Goal: Task Accomplishment & Management: Use online tool/utility

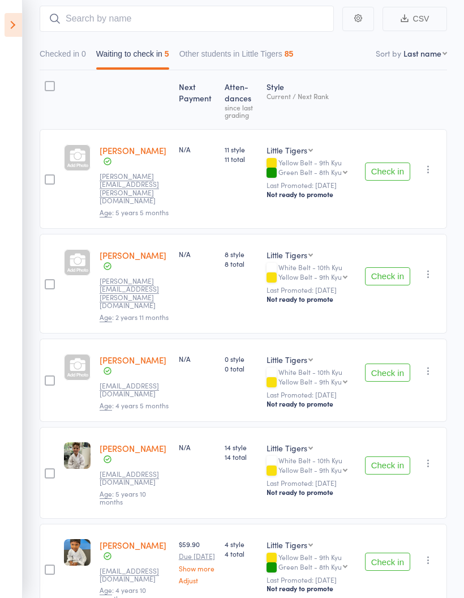
click at [11, 25] on icon at bounding box center [14, 25] width 18 height 24
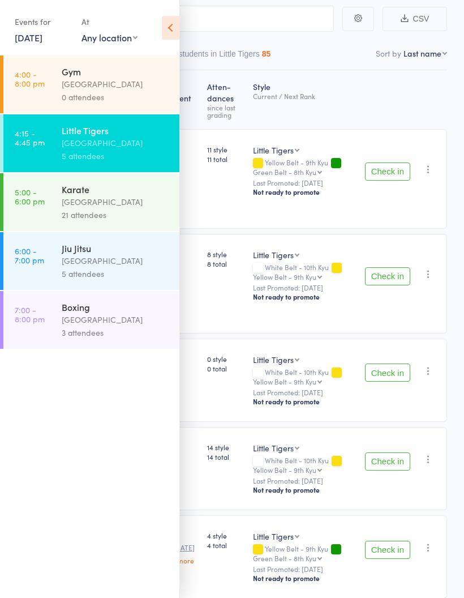
click at [45, 196] on link "5:00 - 6:00 pm Karate Pollets Castle Hill 21 attendees" at bounding box center [91, 202] width 176 height 58
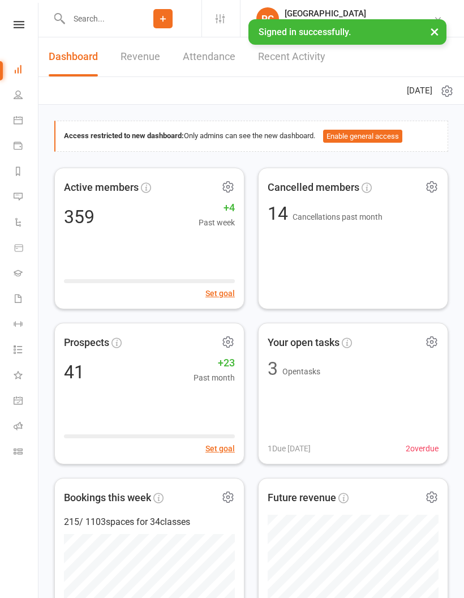
click at [16, 429] on icon at bounding box center [18, 425] width 9 height 9
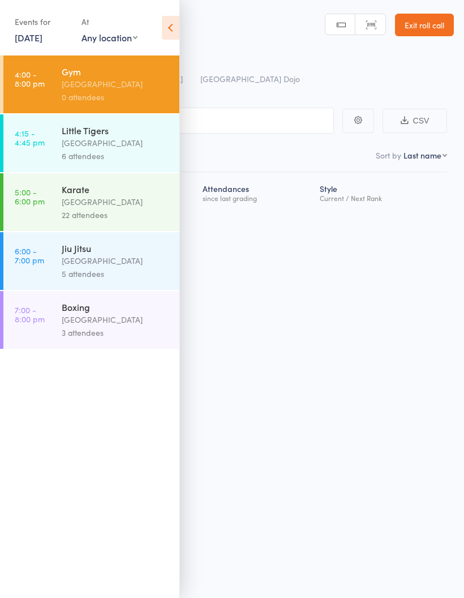
click at [46, 228] on link "5:00 - 6:00 pm Karate [GEOGRAPHIC_DATA] 22 attendees" at bounding box center [91, 202] width 176 height 58
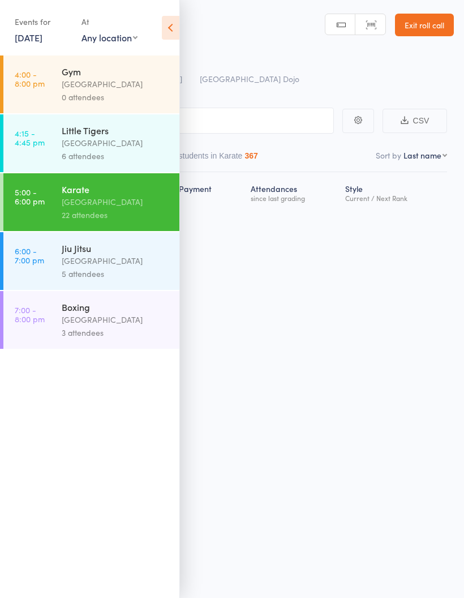
click at [162, 20] on icon at bounding box center [171, 28] width 18 height 24
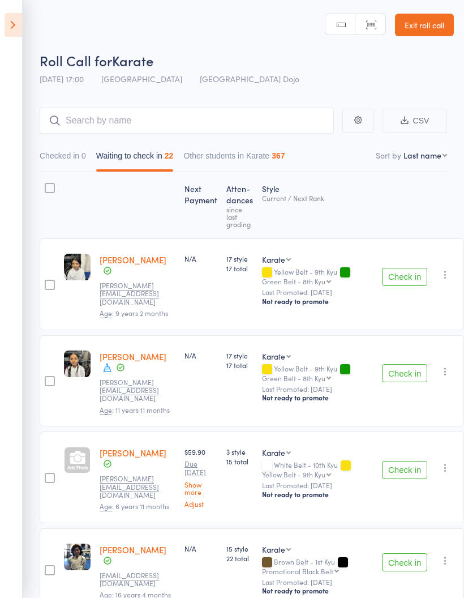
click at [57, 277] on div at bounding box center [50, 284] width 20 height 92
click at [48, 280] on div at bounding box center [50, 285] width 10 height 10
click at [47, 281] on input "checkbox" at bounding box center [47, 281] width 0 height 0
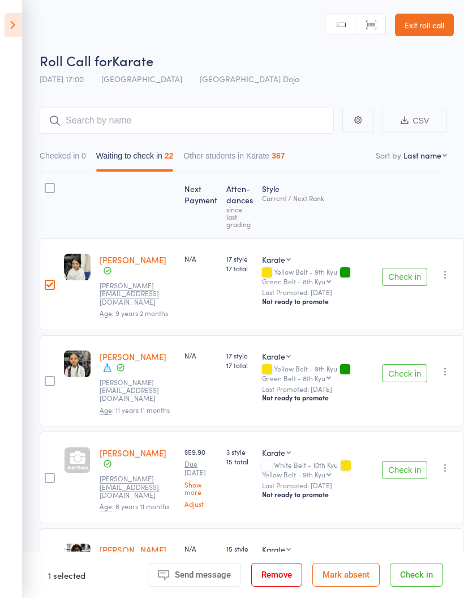
click at [50, 376] on div at bounding box center [50, 381] width 10 height 10
click at [47, 378] on input "checkbox" at bounding box center [47, 378] width 0 height 0
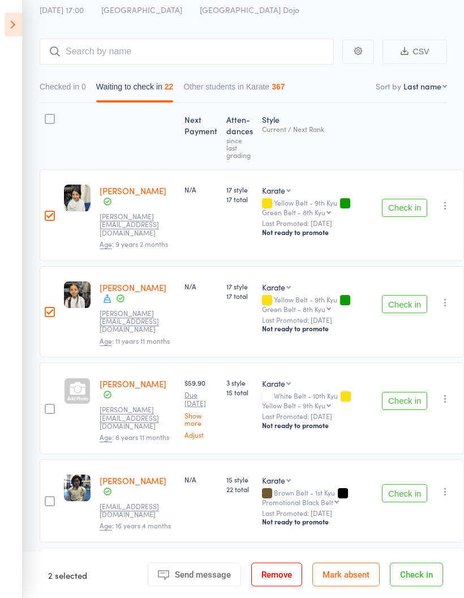
scroll to position [69, 0]
click at [45, 496] on label at bounding box center [50, 502] width 10 height 12
click at [47, 497] on input "checkbox" at bounding box center [47, 497] width 0 height 0
click at [48, 584] on div at bounding box center [50, 589] width 10 height 10
click at [47, 586] on input "checkbox" at bounding box center [47, 586] width 0 height 0
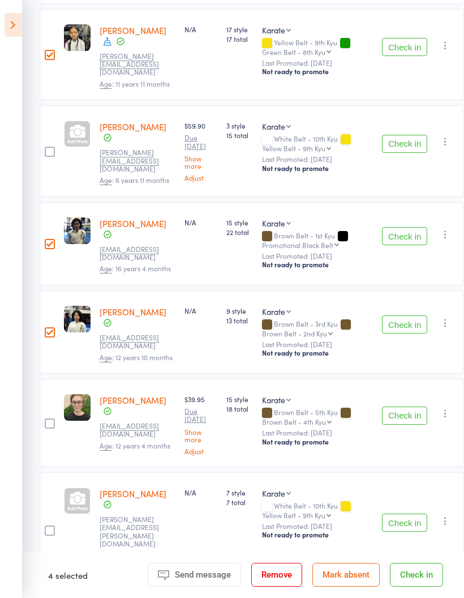
scroll to position [329, 0]
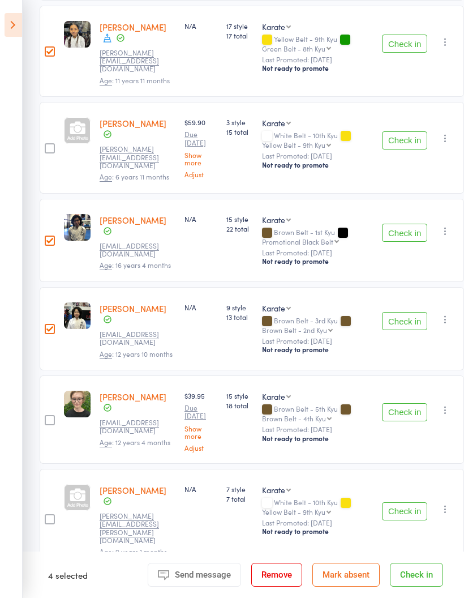
click at [52, 415] on div at bounding box center [50, 420] width 10 height 10
click at [47, 417] on input "checkbox" at bounding box center [47, 417] width 0 height 0
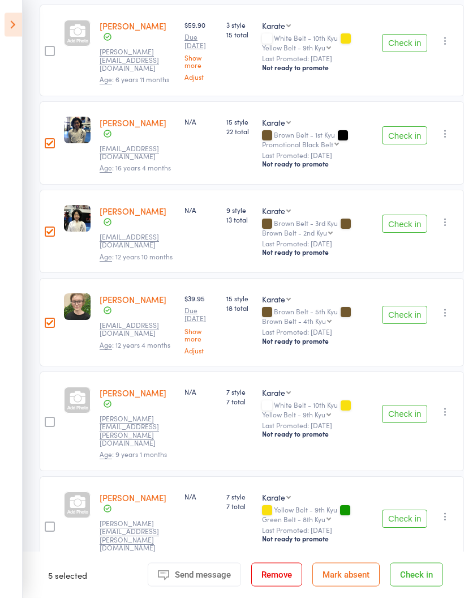
scroll to position [427, 0]
click at [45, 417] on div at bounding box center [50, 422] width 10 height 10
click at [47, 418] on input "checkbox" at bounding box center [47, 418] width 0 height 0
click at [47, 521] on div at bounding box center [50, 526] width 10 height 10
click at [47, 523] on input "checkbox" at bounding box center [47, 523] width 0 height 0
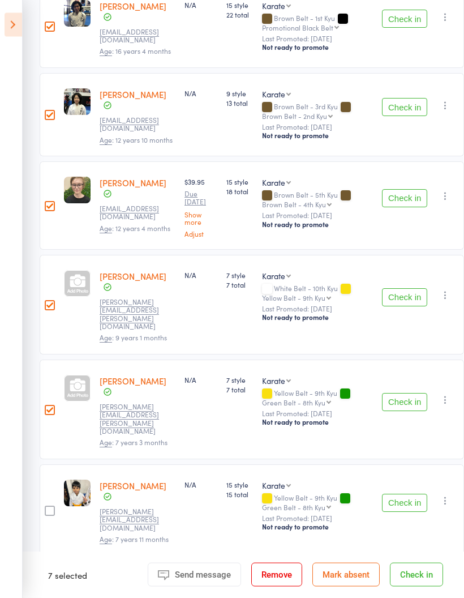
scroll to position [543, 0]
click at [54, 505] on div at bounding box center [50, 510] width 10 height 10
click at [47, 507] on input "checkbox" at bounding box center [47, 507] width 0 height 0
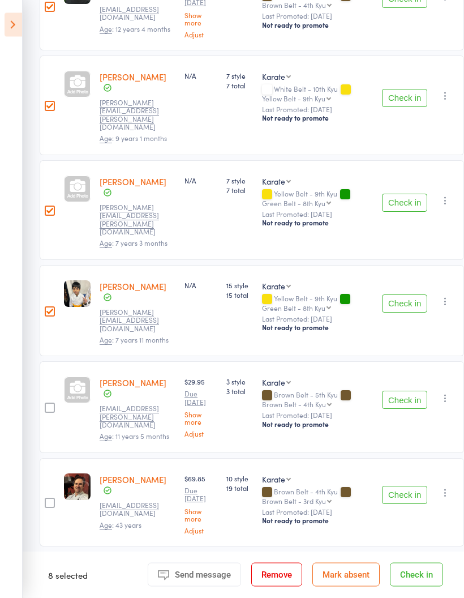
scroll to position [743, 0]
click at [49, 497] on div at bounding box center [50, 502] width 10 height 10
click at [47, 499] on input "checkbox" at bounding box center [47, 499] width 0 height 0
click at [52, 596] on div at bounding box center [50, 601] width 10 height 10
click at [47, 597] on input "checkbox" at bounding box center [47, 598] width 0 height 0
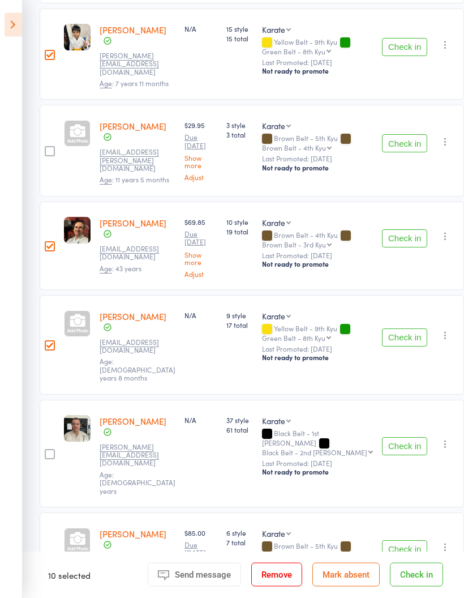
click at [54, 449] on label at bounding box center [50, 455] width 10 height 12
click at [47, 451] on input "checkbox" at bounding box center [47, 451] width 0 height 0
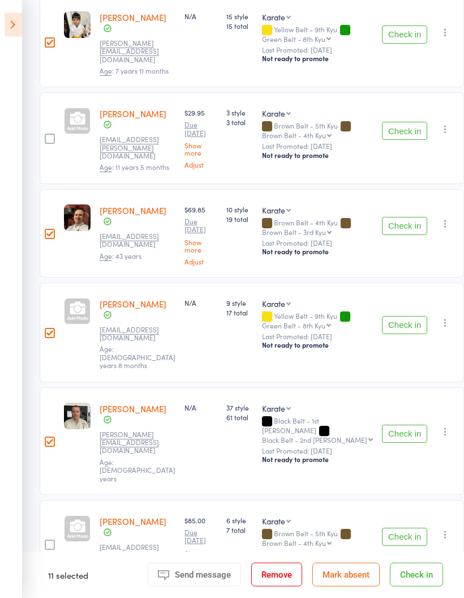
scroll to position [1061, 0]
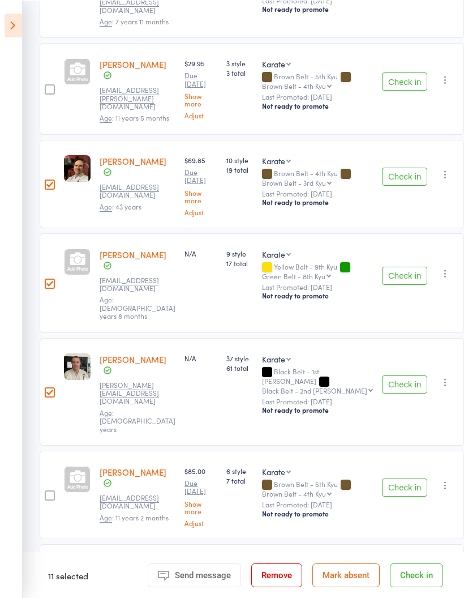
click at [50, 543] on div at bounding box center [50, 593] width 20 height 100
click at [53, 589] on div at bounding box center [50, 594] width 10 height 10
click at [47, 590] on input "checkbox" at bounding box center [47, 590] width 0 height 0
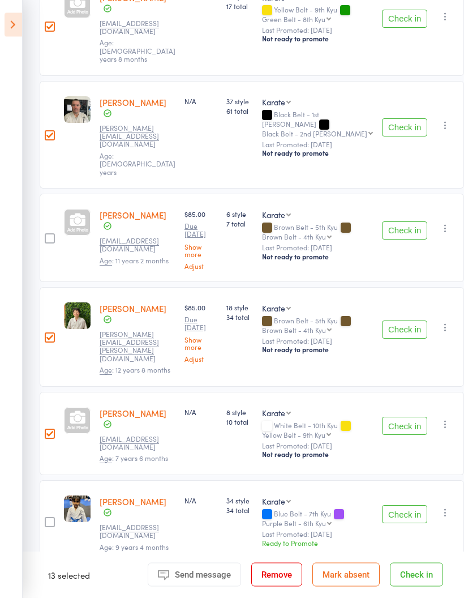
scroll to position [1318, 0]
click at [53, 517] on div at bounding box center [50, 522] width 10 height 10
click at [47, 518] on input "checkbox" at bounding box center [47, 518] width 0 height 0
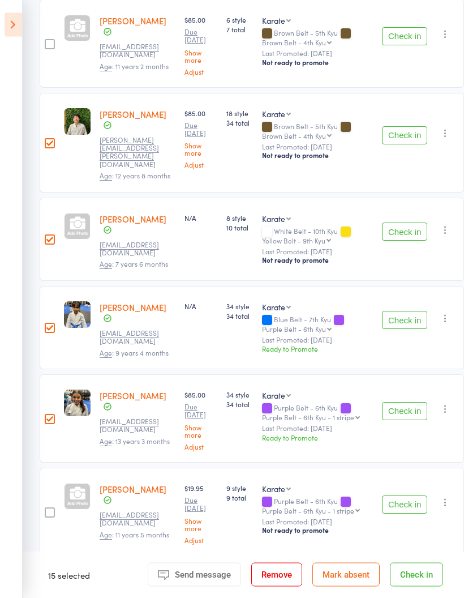
scroll to position [1517, 0]
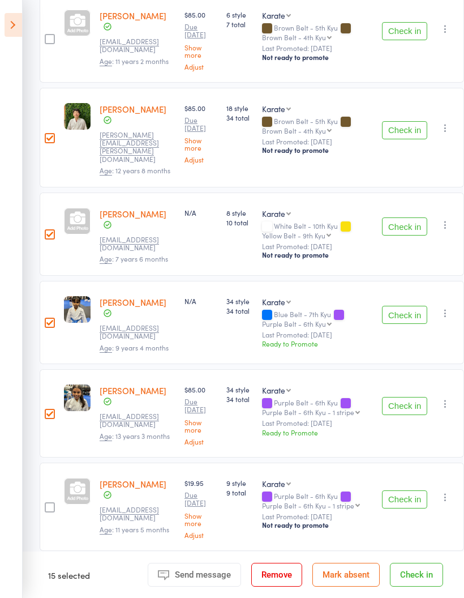
click at [50, 593] on div at bounding box center [50, 598] width 10 height 10
click at [47, 594] on input "checkbox" at bounding box center [47, 594] width 0 height 0
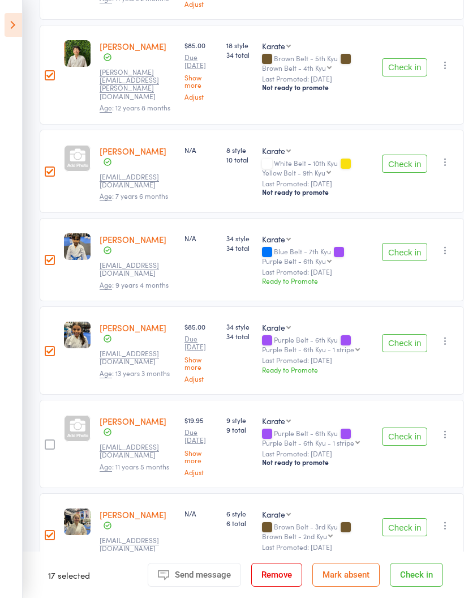
scroll to position [1633, 0]
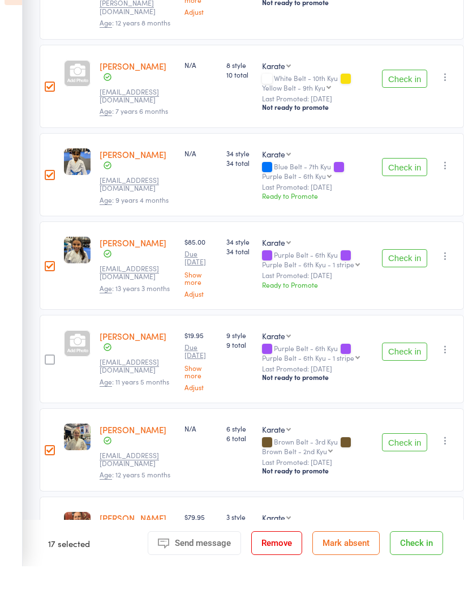
click at [424, 563] on button "Check in" at bounding box center [416, 575] width 53 height 24
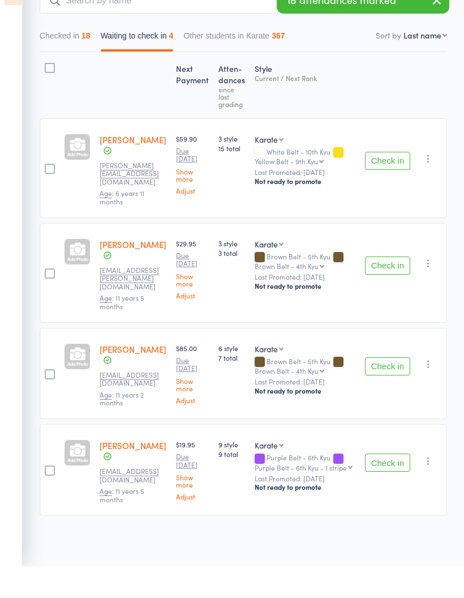
scroll to position [61, 0]
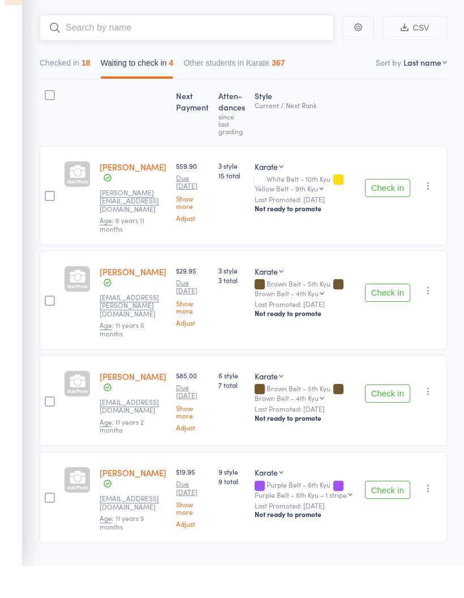
click at [104, 46] on input "search" at bounding box center [187, 59] width 294 height 26
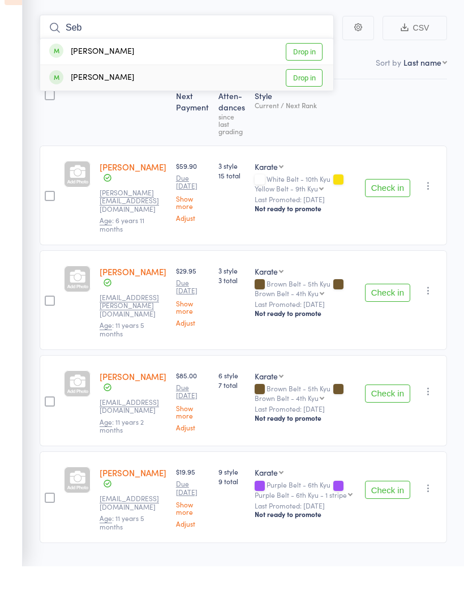
type input "Seb"
click at [310, 101] on link "Drop in" at bounding box center [304, 110] width 37 height 18
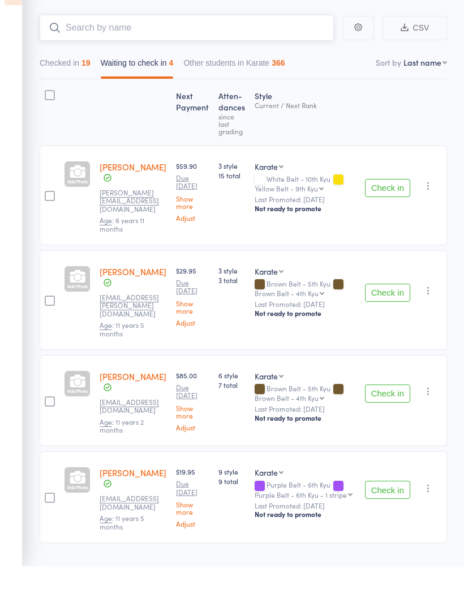
click at [70, 84] on button "Checked in 19" at bounding box center [65, 97] width 51 height 26
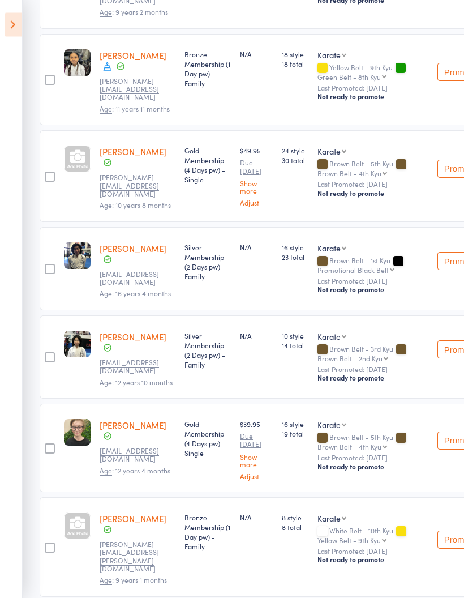
scroll to position [0, 0]
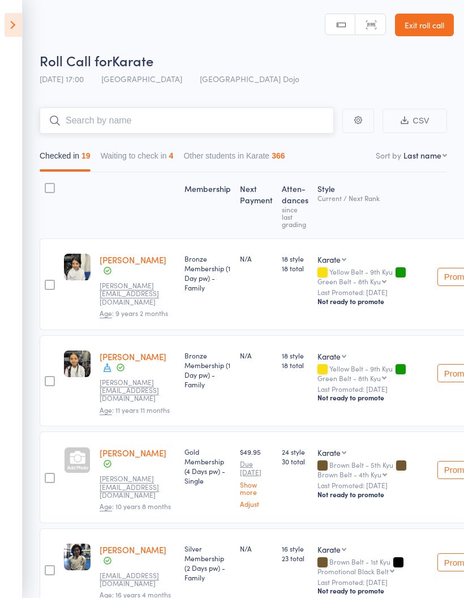
click at [132, 155] on button "Waiting to check in 4" at bounding box center [137, 158] width 73 height 26
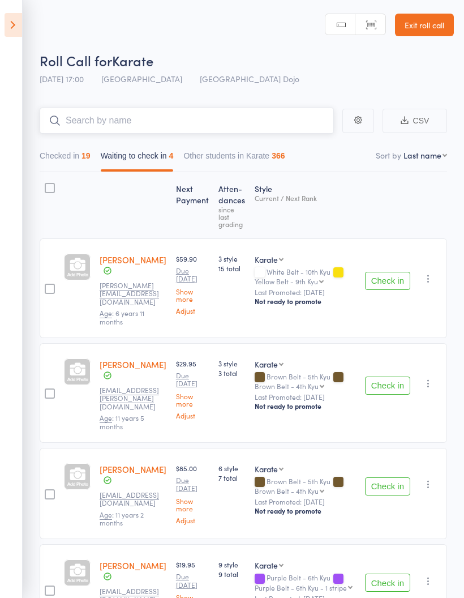
scroll to position [61, 0]
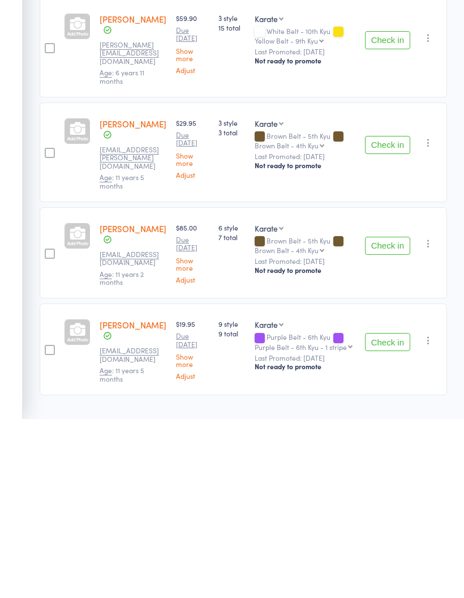
click at [385, 415] on button "Check in" at bounding box center [387, 424] width 45 height 18
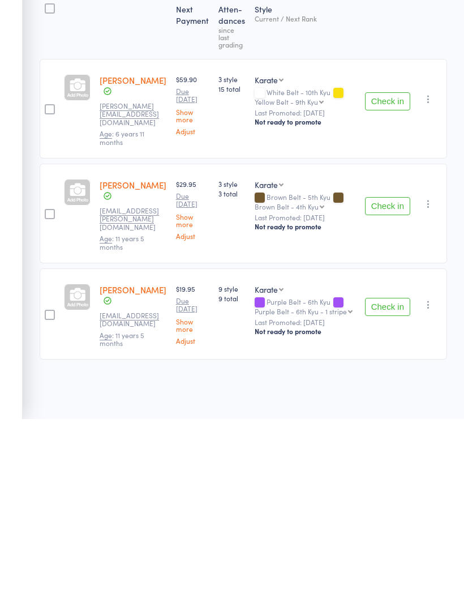
scroll to position [8, 0]
click at [389, 376] on button "Check in" at bounding box center [387, 385] width 45 height 18
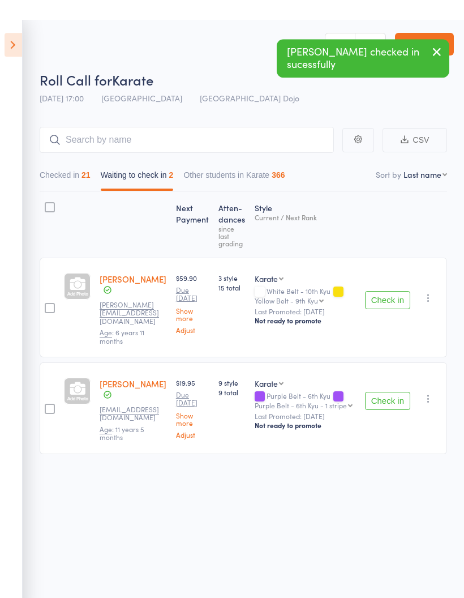
scroll to position [0, 0]
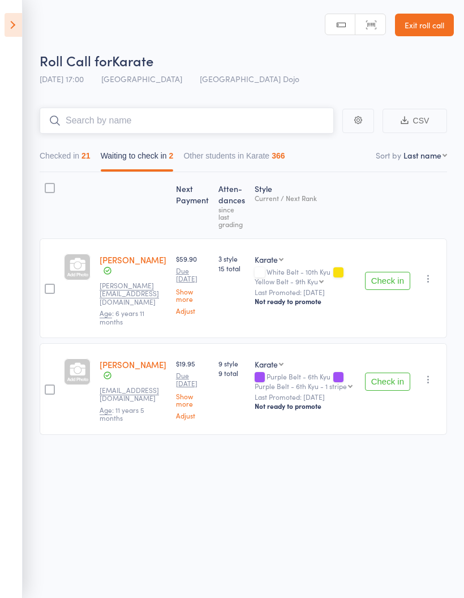
click at [97, 125] on input "search" at bounding box center [187, 121] width 294 height 26
type input "A"
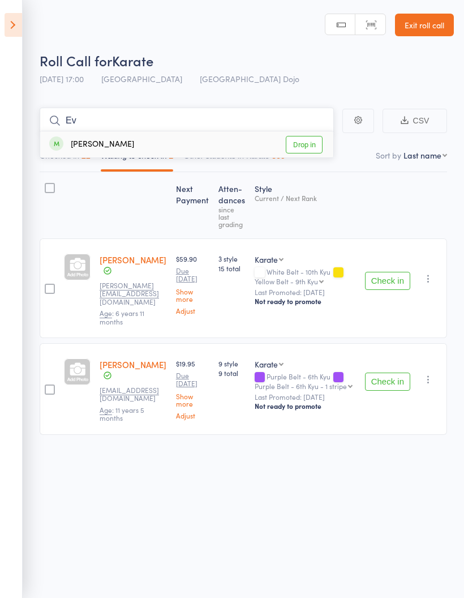
type input "Ev"
click at [310, 144] on link "Drop in" at bounding box center [304, 145] width 37 height 18
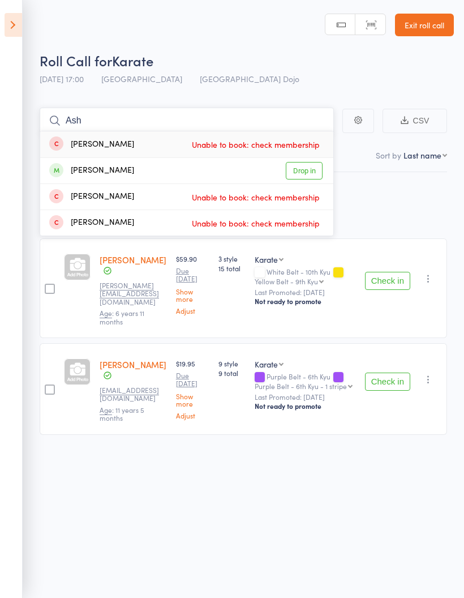
type input "Ash"
click at [311, 167] on link "Drop in" at bounding box center [304, 171] width 37 height 18
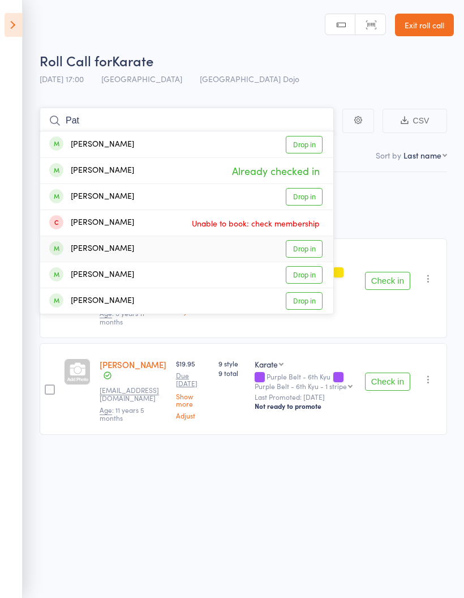
type input "Pat"
click at [307, 245] on link "Drop in" at bounding box center [304, 249] width 37 height 18
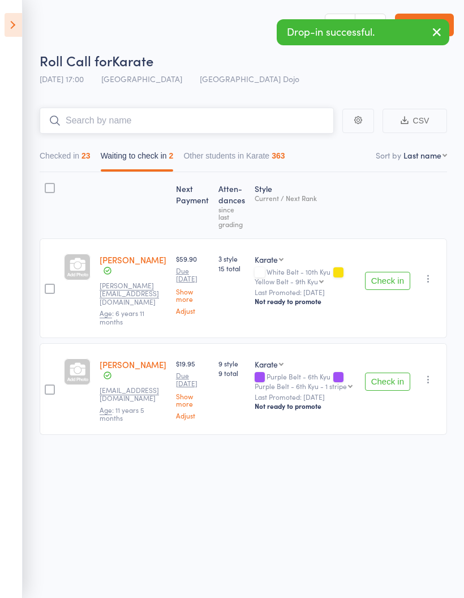
click at [61, 157] on button "Checked in 23" at bounding box center [65, 158] width 51 height 26
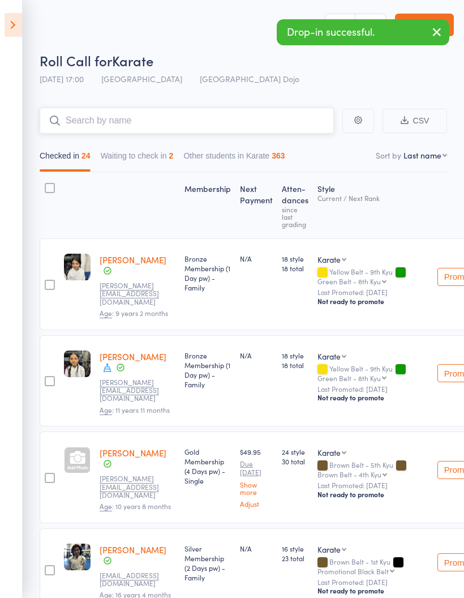
click at [139, 167] on button "Waiting to check in 2" at bounding box center [137, 158] width 73 height 26
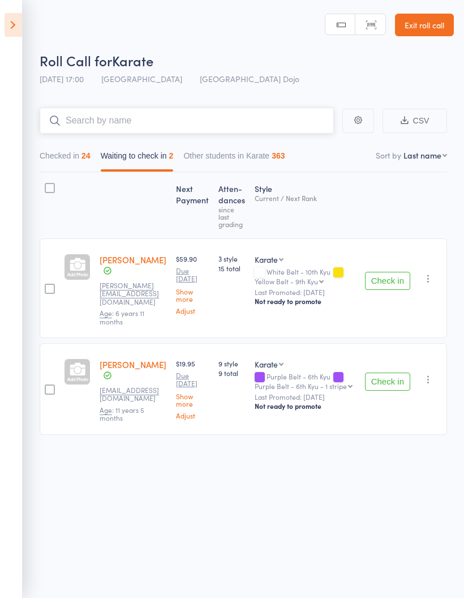
scroll to position [8, 0]
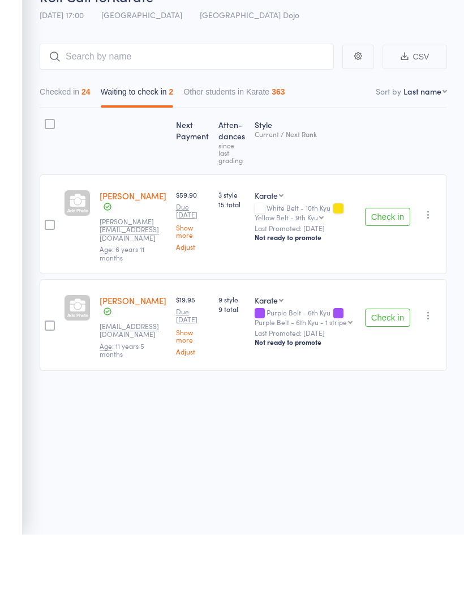
click at [53, 133] on div "Checked in 24 Waiting to check in 2 Other students in Karate 363" at bounding box center [243, 152] width 407 height 38
click at [62, 145] on button "Checked in 24" at bounding box center [65, 158] width 51 height 26
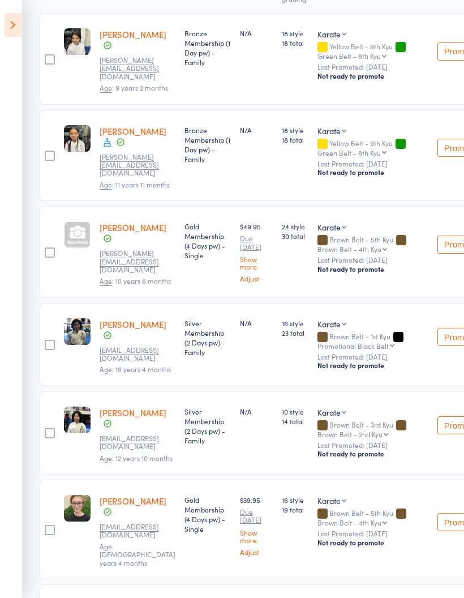
scroll to position [0, 0]
